Goal: Information Seeking & Learning: Learn about a topic

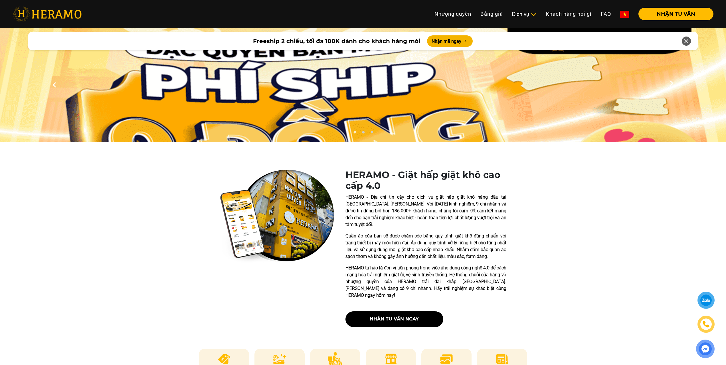
click at [500, 215] on p "HERAMO - Địa chỉ tin cậy cho dịch vụ giặt hấp giặt khô hàng đầu tại [GEOGRAPHIC…" at bounding box center [425, 211] width 161 height 34
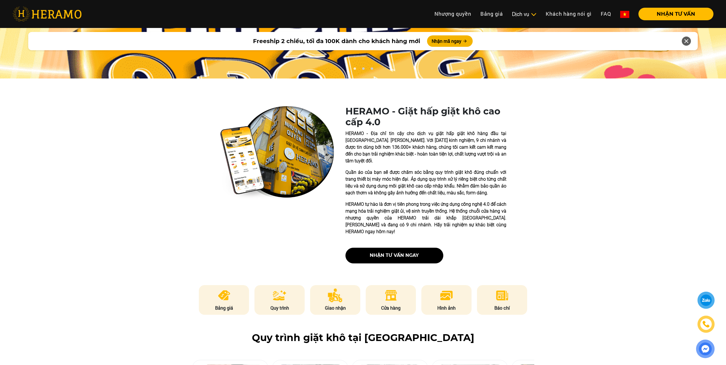
scroll to position [103, 0]
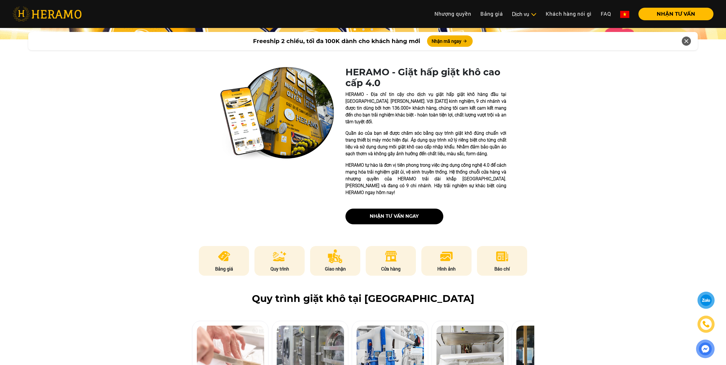
click at [561, 202] on div "HERAMO - Giặt hấp giặt khô cao cấp 4.0 HERAMO - Địa chỉ tin cậy cho dịch vụ giặ…" at bounding box center [363, 148] width 548 height 162
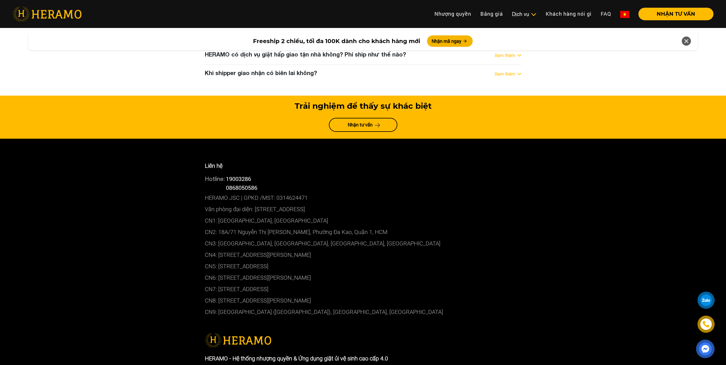
scroll to position [2977, 0]
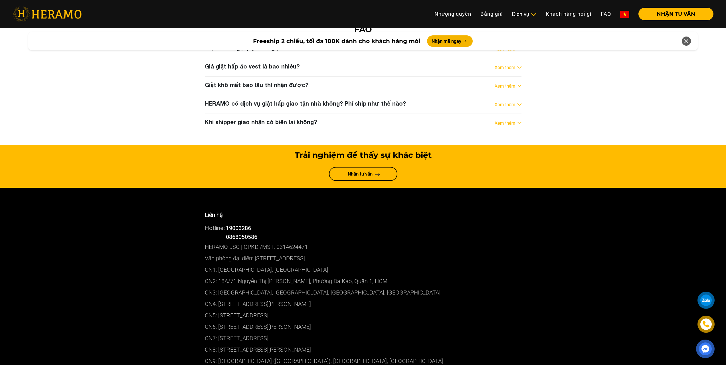
click at [347, 232] on div "Hotline: 0868050586" at bounding box center [363, 236] width 317 height 9
click at [429, 315] on div "Liên hệ Hotline: 19003286 Hotline: 0868050586 HERAMO JSC | GPKD /MST: 031462447…" at bounding box center [362, 288] width 325 height 173
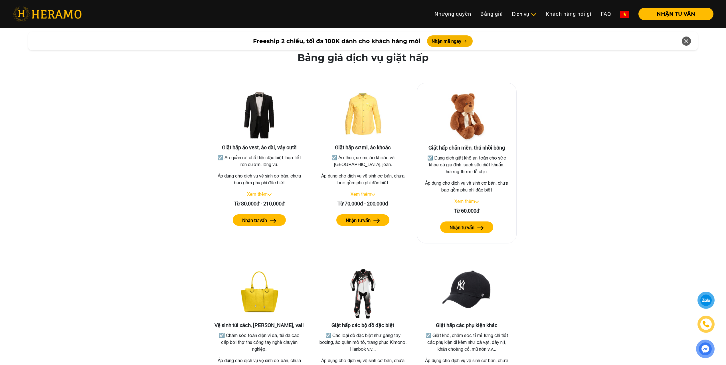
scroll to position [953, 0]
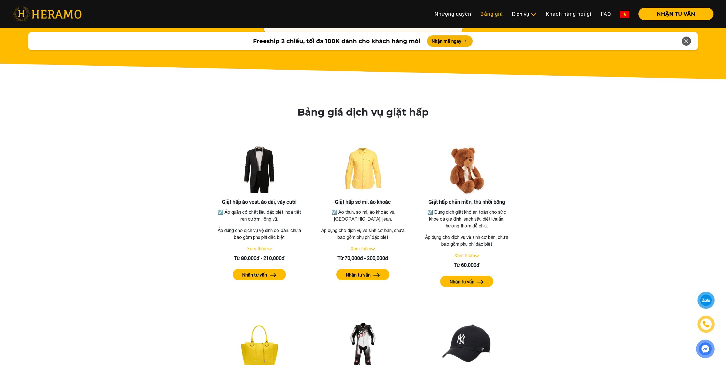
click at [484, 12] on link "Bảng giá" at bounding box center [492, 14] width 32 height 12
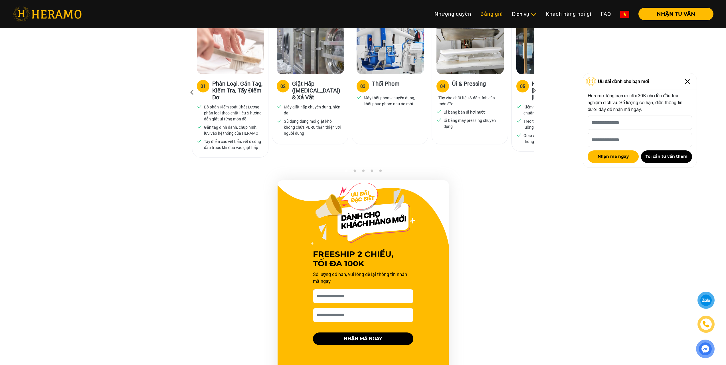
scroll to position [202, 0]
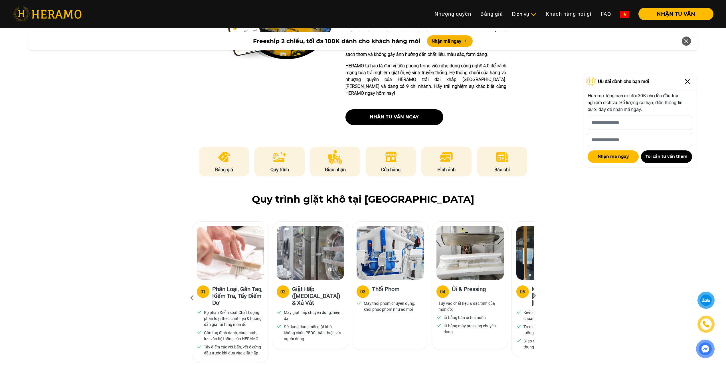
click at [597, 234] on div "Quy trình giặt khô tại [GEOGRAPHIC_DATA] 01 Phân Loại, Gắn Tag, Kiểm Tra, Tẩy Đ…" at bounding box center [363, 283] width 726 height 181
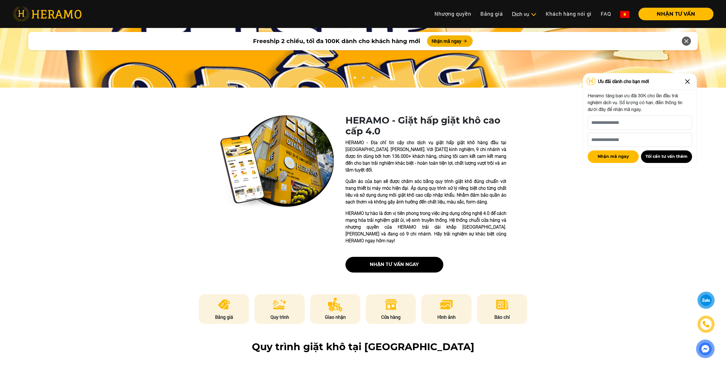
scroll to position [31, 0]
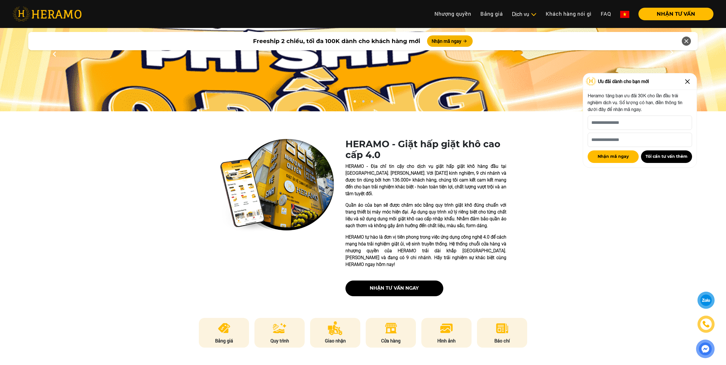
click at [566, 252] on div "HERAMO - Giặt hấp giặt khô cao cấp 4.0 HERAMO - Địa chỉ tin cậy cho dịch vụ giặ…" at bounding box center [363, 220] width 548 height 162
